Goal: Task Accomplishment & Management: Use online tool/utility

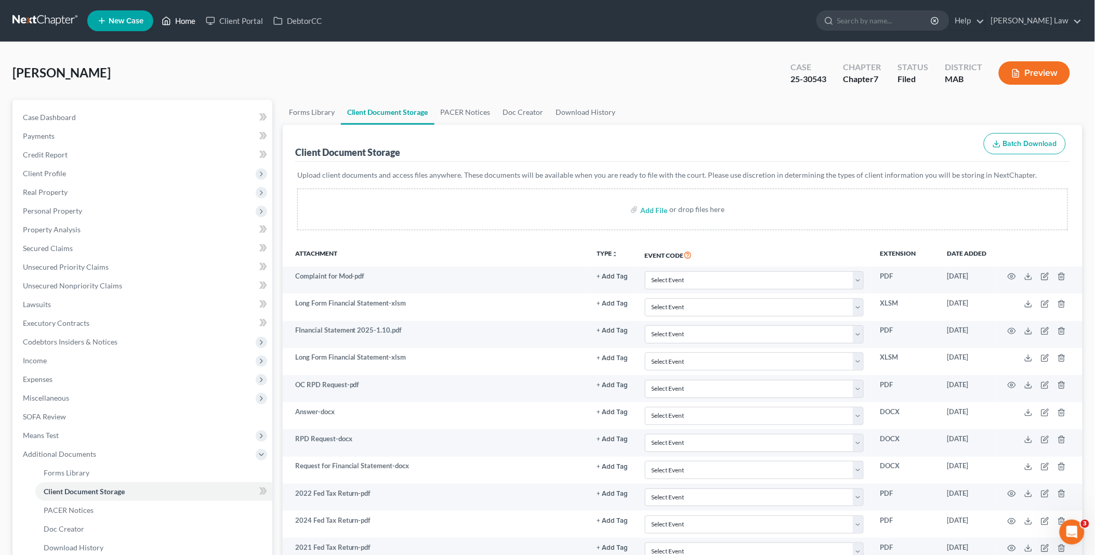
click at [185, 18] on link "Home" at bounding box center [178, 20] width 44 height 19
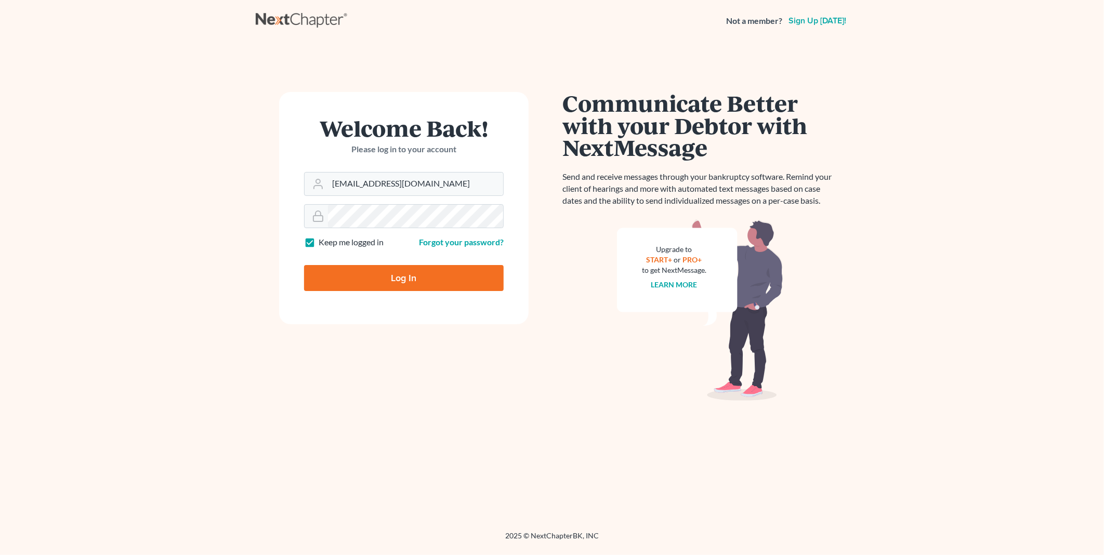
click at [396, 284] on input "Log In" at bounding box center [404, 278] width 200 height 26
type input "Thinking..."
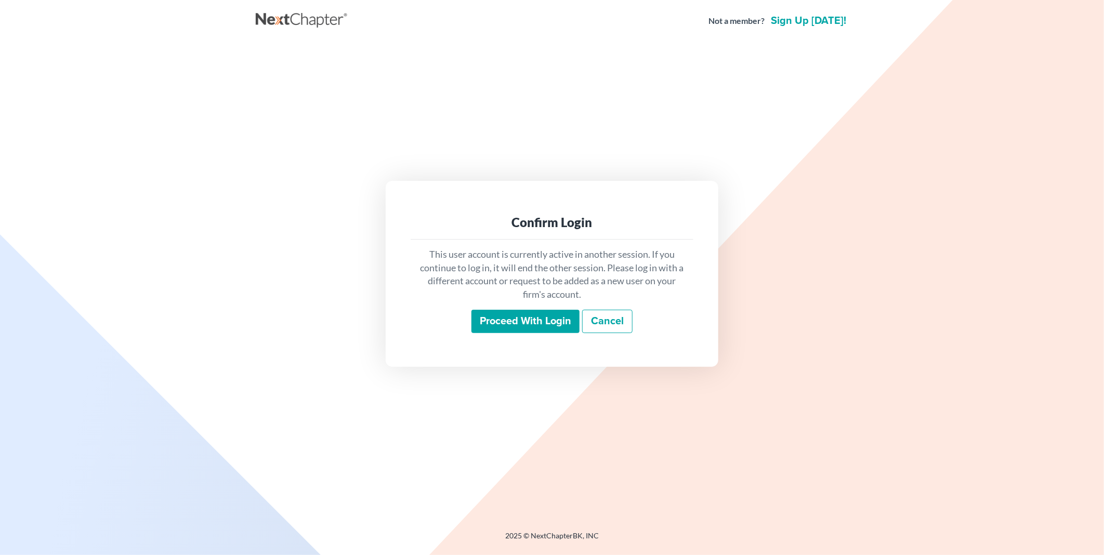
click at [516, 314] on input "Proceed with login" at bounding box center [525, 322] width 108 height 24
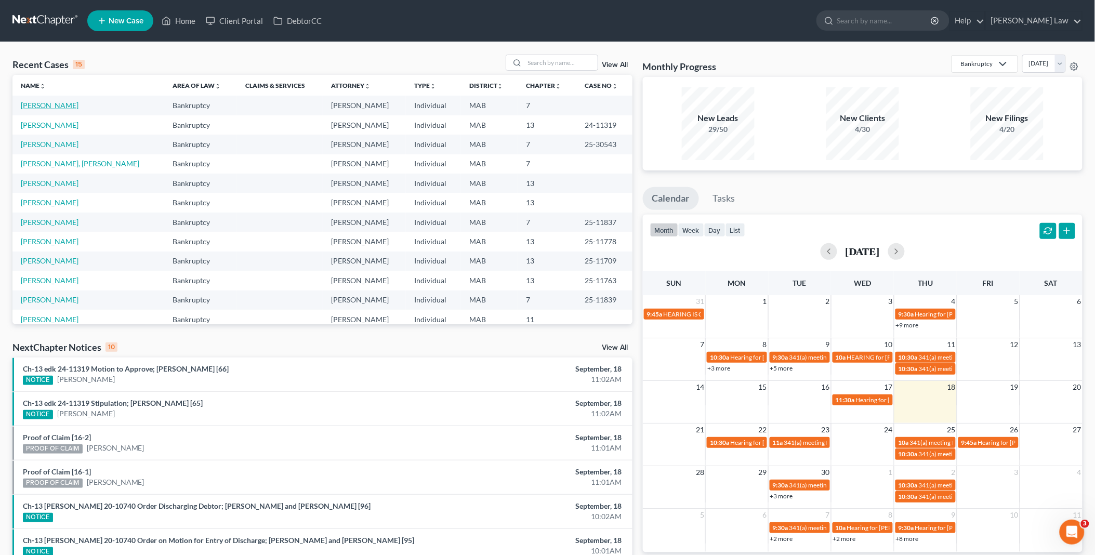
click at [52, 106] on link "[PERSON_NAME]" at bounding box center [50, 105] width 58 height 9
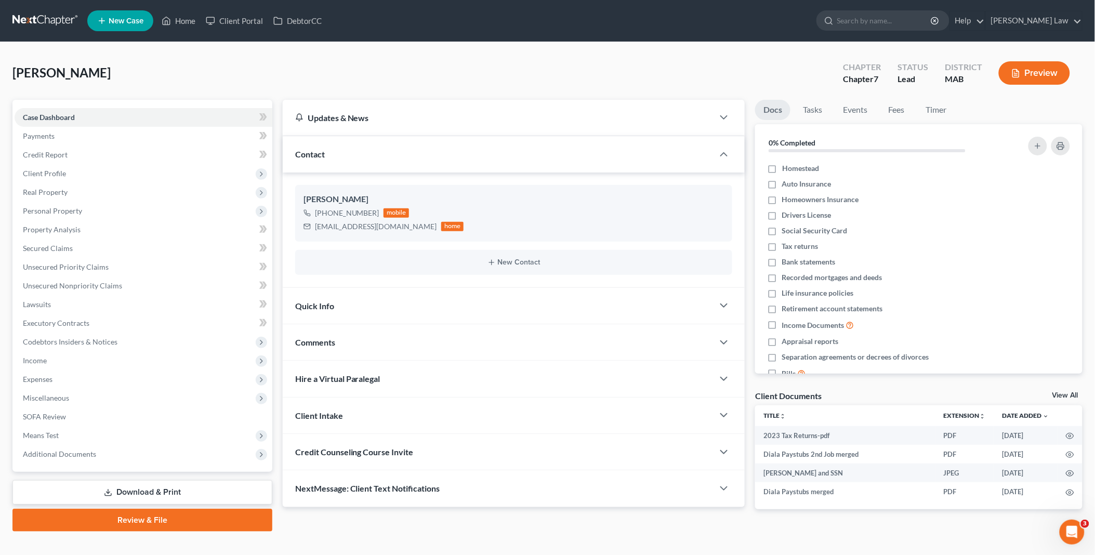
click at [1069, 391] on div "Client Documents View All" at bounding box center [918, 397] width 327 height 15
click at [1064, 394] on link "View All" at bounding box center [1066, 395] width 26 height 7
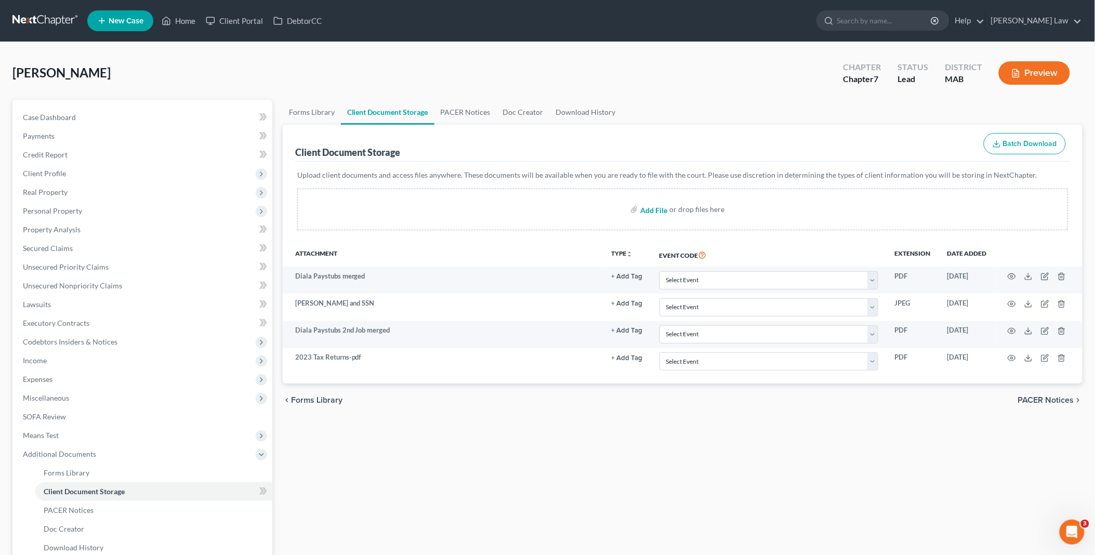
click at [652, 208] on input "file" at bounding box center [652, 209] width 25 height 19
type input "C:\fakepath\abi0ramia city of [GEOGRAPHIC_DATA]pdf"
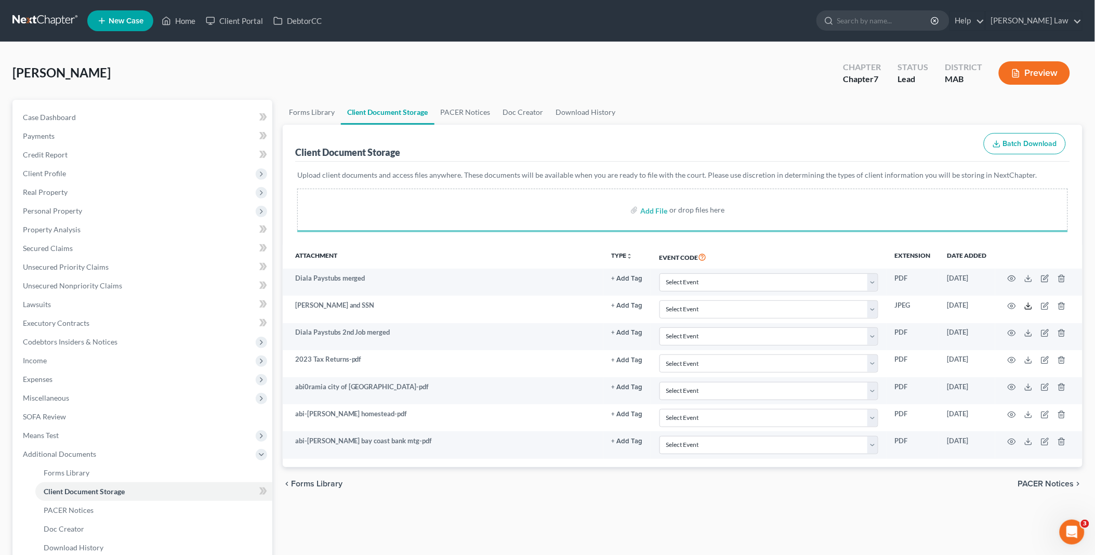
click at [1029, 302] on icon at bounding box center [1029, 306] width 8 height 8
